Goal: Information Seeking & Learning: Learn about a topic

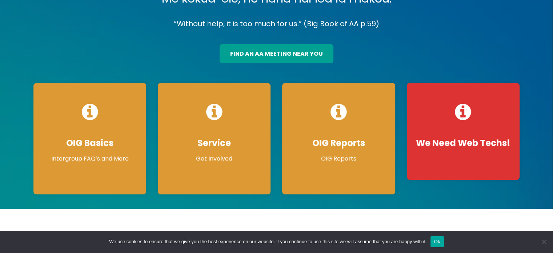
scroll to position [73, 0]
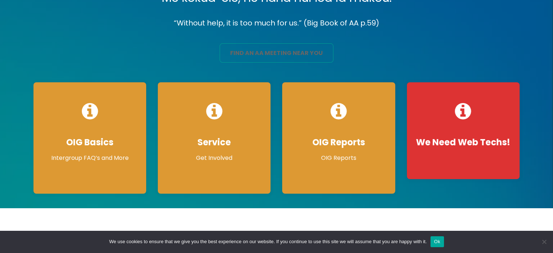
click at [269, 49] on link "find an aa meeting near you" at bounding box center [277, 52] width 114 height 19
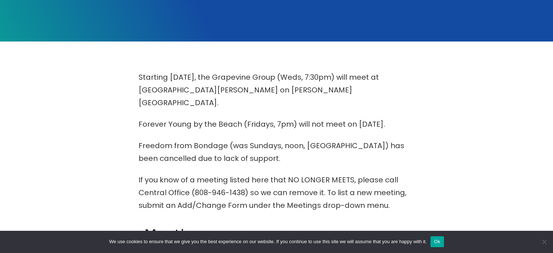
scroll to position [135, 0]
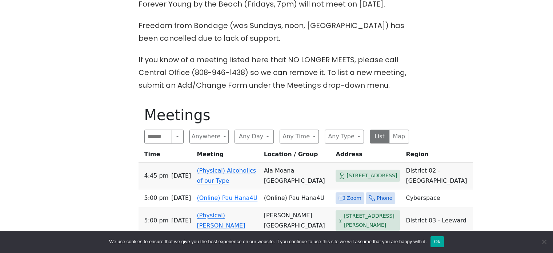
scroll to position [255, 0]
click at [173, 130] on button "Search" at bounding box center [178, 137] width 12 height 14
click at [350, 130] on button "Any Type" at bounding box center [344, 137] width 39 height 14
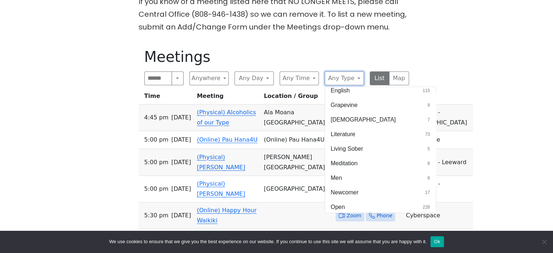
scroll to position [206, 0]
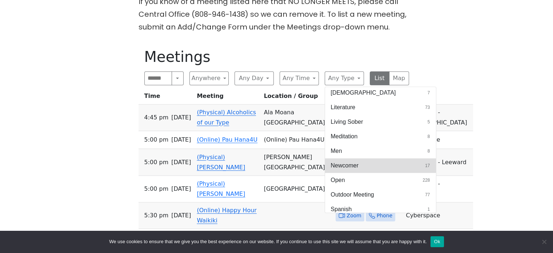
click at [409, 158] on button "Newcomer 17" at bounding box center [380, 165] width 111 height 15
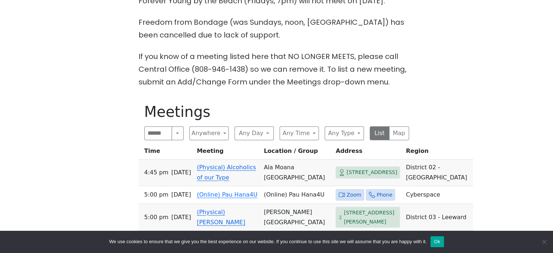
scroll to position [259, 0]
click at [153, 126] on input "Search" at bounding box center [158, 133] width 28 height 14
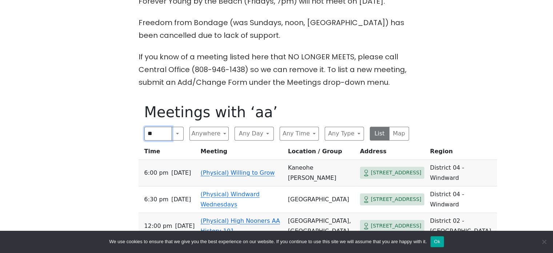
type input "**"
click input "submit" at bounding box center [0, 0] width 0 height 0
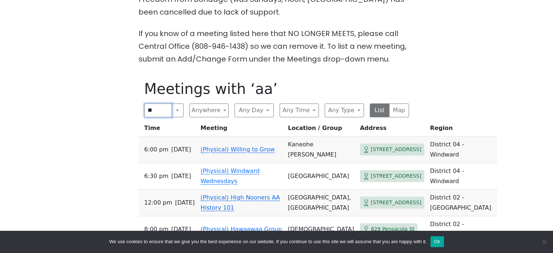
scroll to position [283, 0]
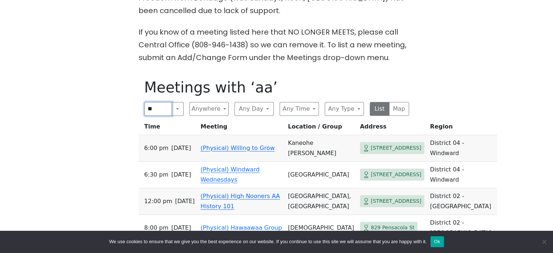
click at [161, 102] on input "**" at bounding box center [158, 109] width 28 height 14
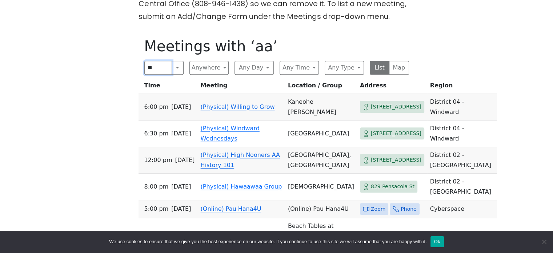
scroll to position [324, 0]
type input "*"
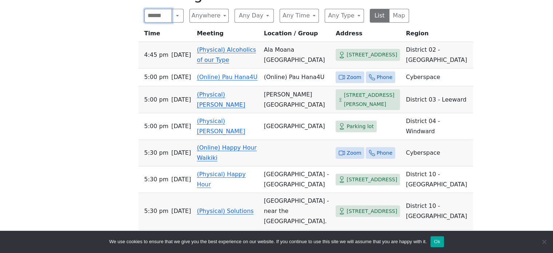
scroll to position [399, 0]
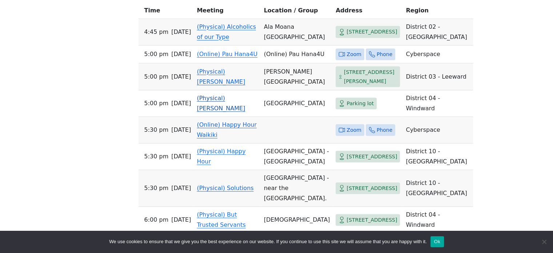
click at [234, 112] on link "(Physical) Pau Hana" at bounding box center [221, 102] width 48 height 17
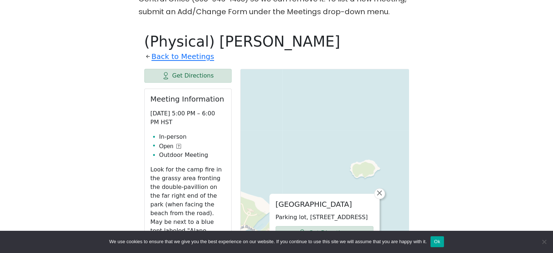
scroll to position [324, 0]
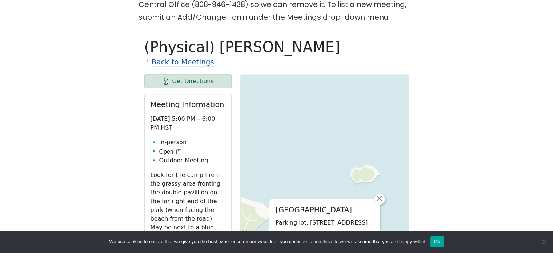
click at [164, 56] on link "Back to Meetings" at bounding box center [183, 62] width 63 height 13
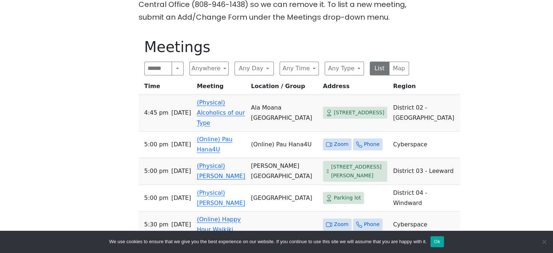
click at [222, 108] on link "(Physical) Alcoholics of our Type" at bounding box center [221, 112] width 48 height 27
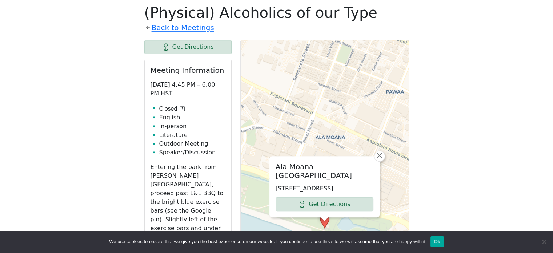
scroll to position [358, 0]
click at [182, 106] on icon at bounding box center [182, 108] width 5 height 5
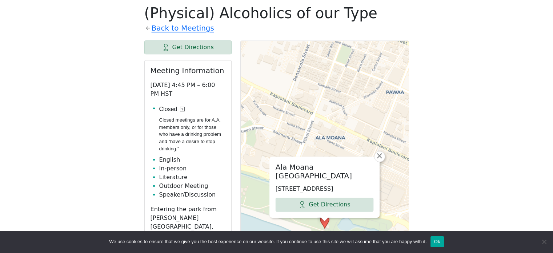
click at [182, 106] on icon at bounding box center [182, 108] width 5 height 5
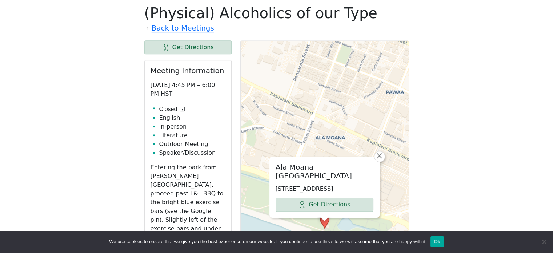
click at [170, 131] on li "Literature" at bounding box center [192, 135] width 66 height 9
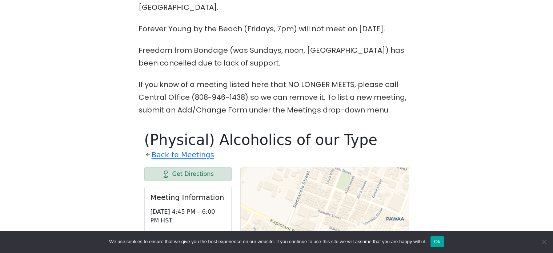
scroll to position [232, 0]
click at [171, 148] on link "Back to Meetings" at bounding box center [183, 154] width 63 height 13
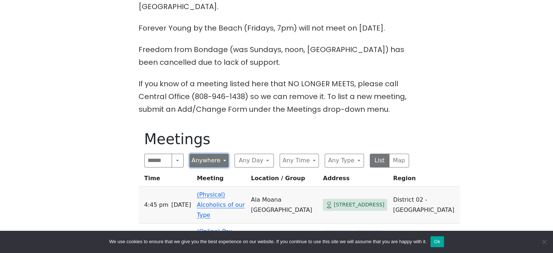
click at [215, 153] on button "Anywhere" at bounding box center [208, 160] width 39 height 14
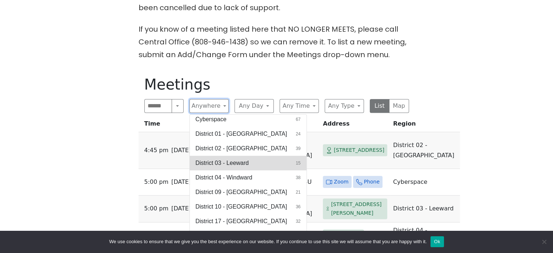
scroll to position [17, 0]
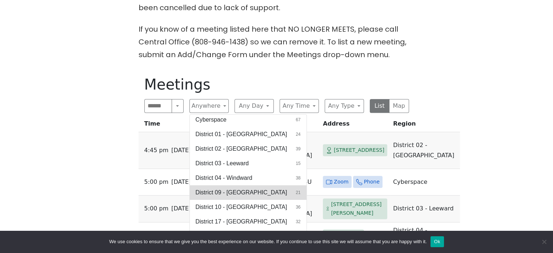
click at [238, 188] on span "District 09 - Central North Shore" at bounding box center [242, 192] width 92 height 9
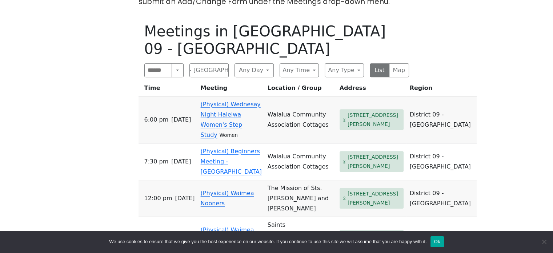
scroll to position [339, 0]
click at [209, 64] on button "District 09 - Central North Shore" at bounding box center [208, 71] width 39 height 14
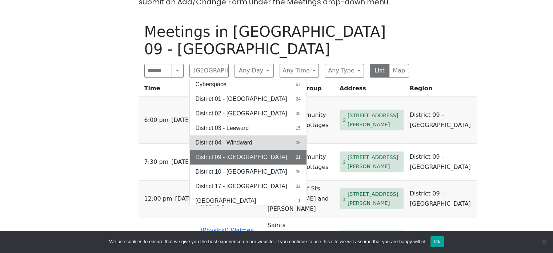
click at [243, 138] on span "District 04 - Windward" at bounding box center [224, 142] width 57 height 9
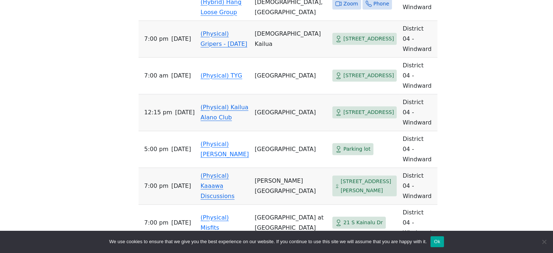
scroll to position [701, 0]
click at [222, 172] on link "(Physical) Kaaawa Discussions" at bounding box center [218, 185] width 34 height 27
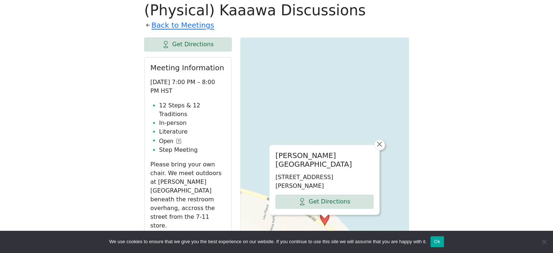
scroll to position [359, 0]
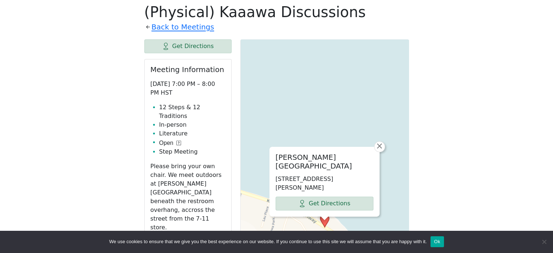
click at [177, 140] on icon at bounding box center [178, 142] width 5 height 5
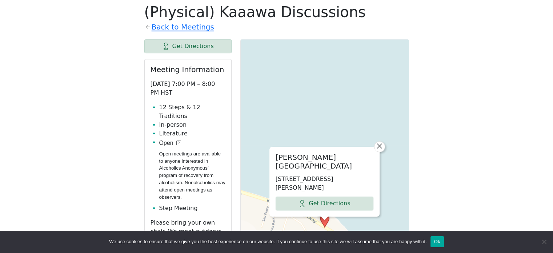
click at [177, 140] on icon at bounding box center [178, 142] width 5 height 5
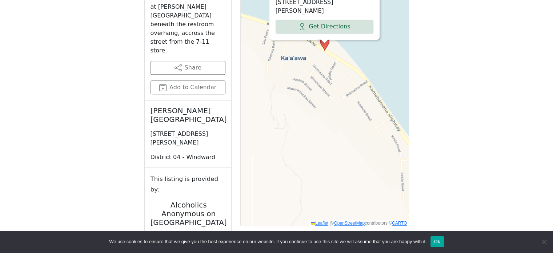
scroll to position [366, 0]
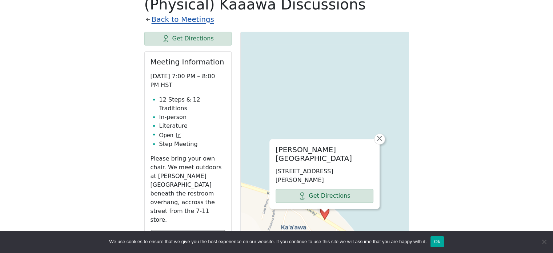
click at [195, 13] on link "Back to Meetings" at bounding box center [183, 19] width 63 height 13
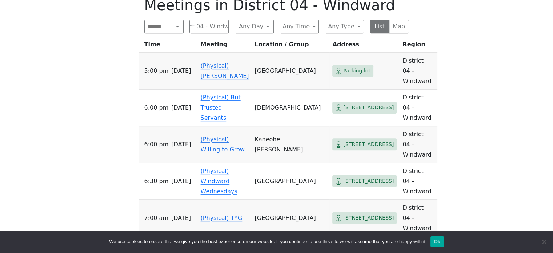
scroll to position [365, 0]
